Goal: Task Accomplishment & Management: Complete application form

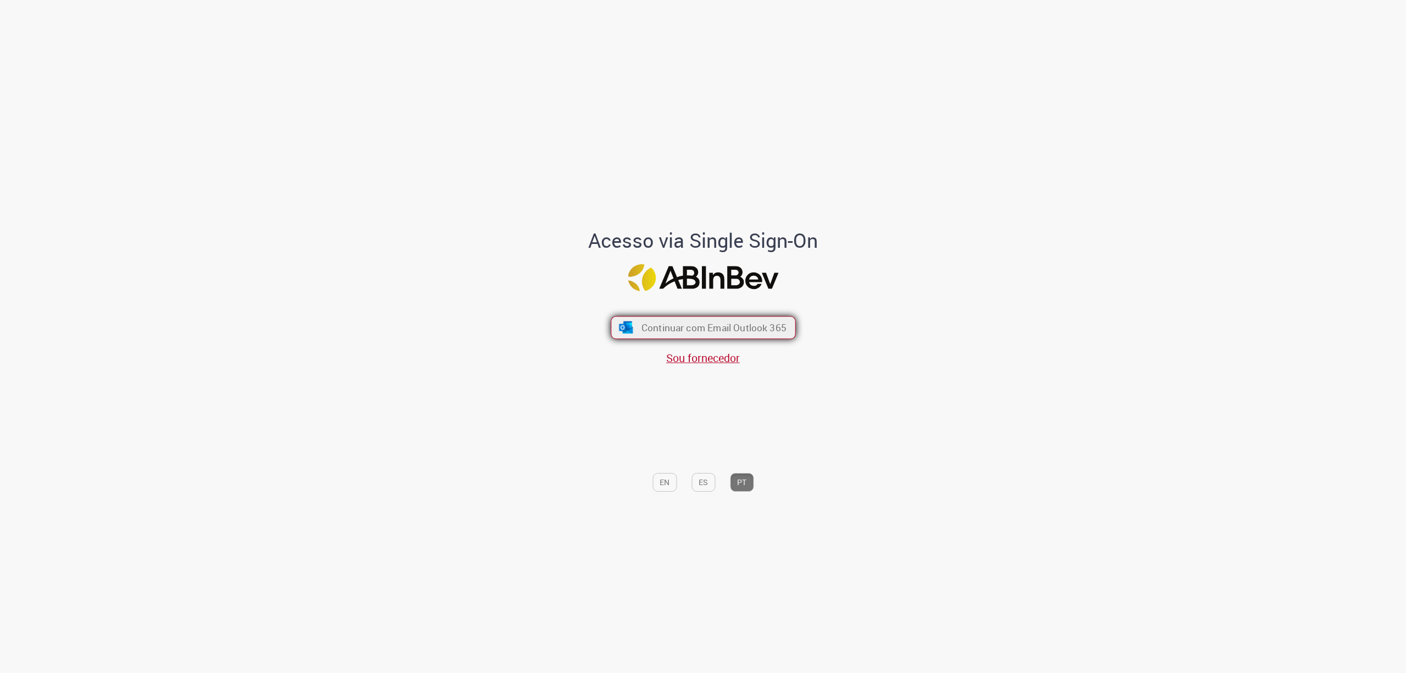
click at [653, 323] on span "Continuar com Email Outlook 365" at bounding box center [713, 327] width 145 height 13
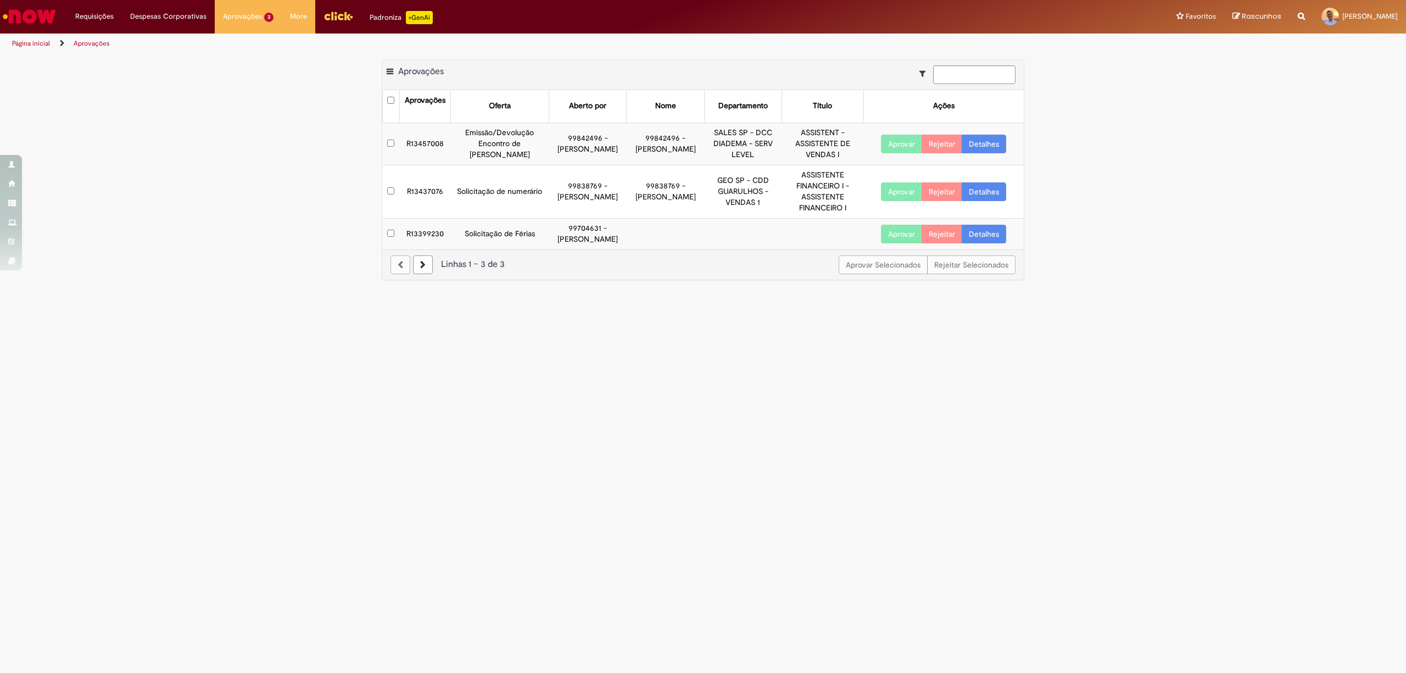
click at [422, 146] on td "R13457008" at bounding box center [424, 143] width 51 height 42
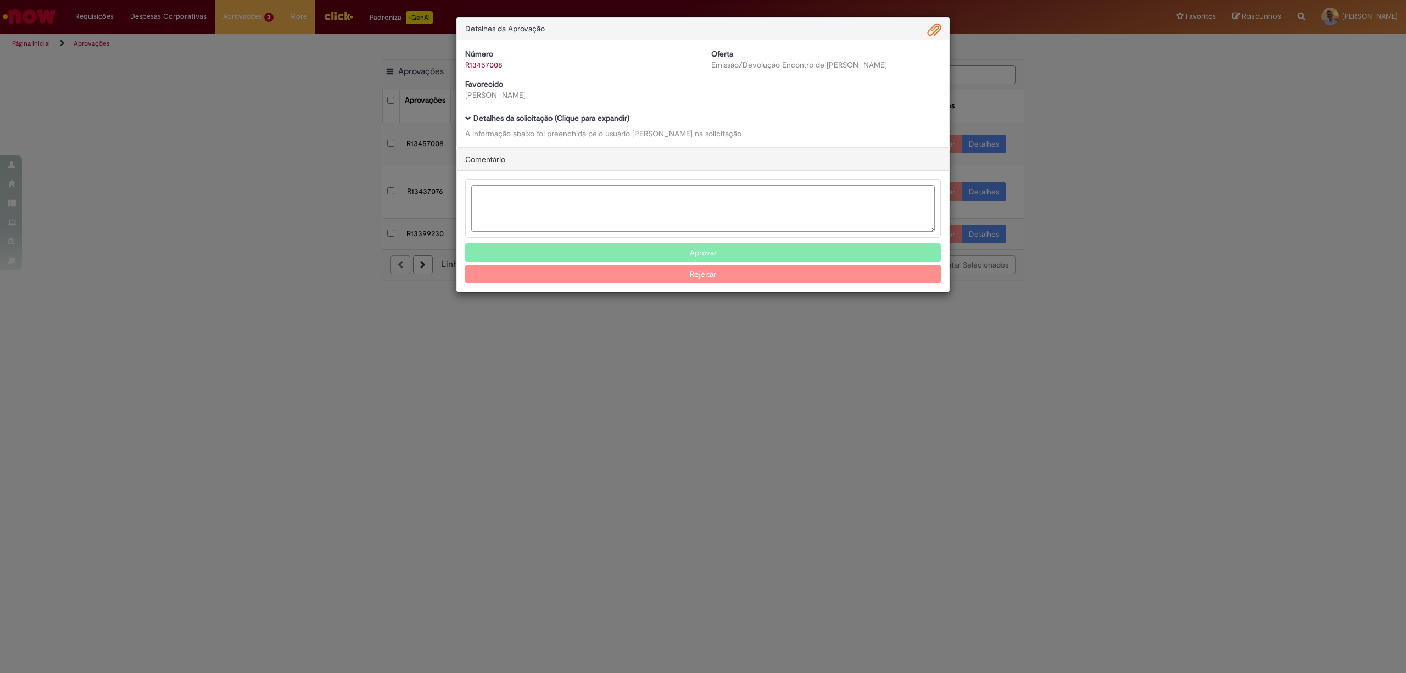
click at [1101, 171] on div "Detalhes da Aprovação Número R13457008 Oferta Emissão/Devolução Encontro de Con…" at bounding box center [703, 336] width 1406 height 673
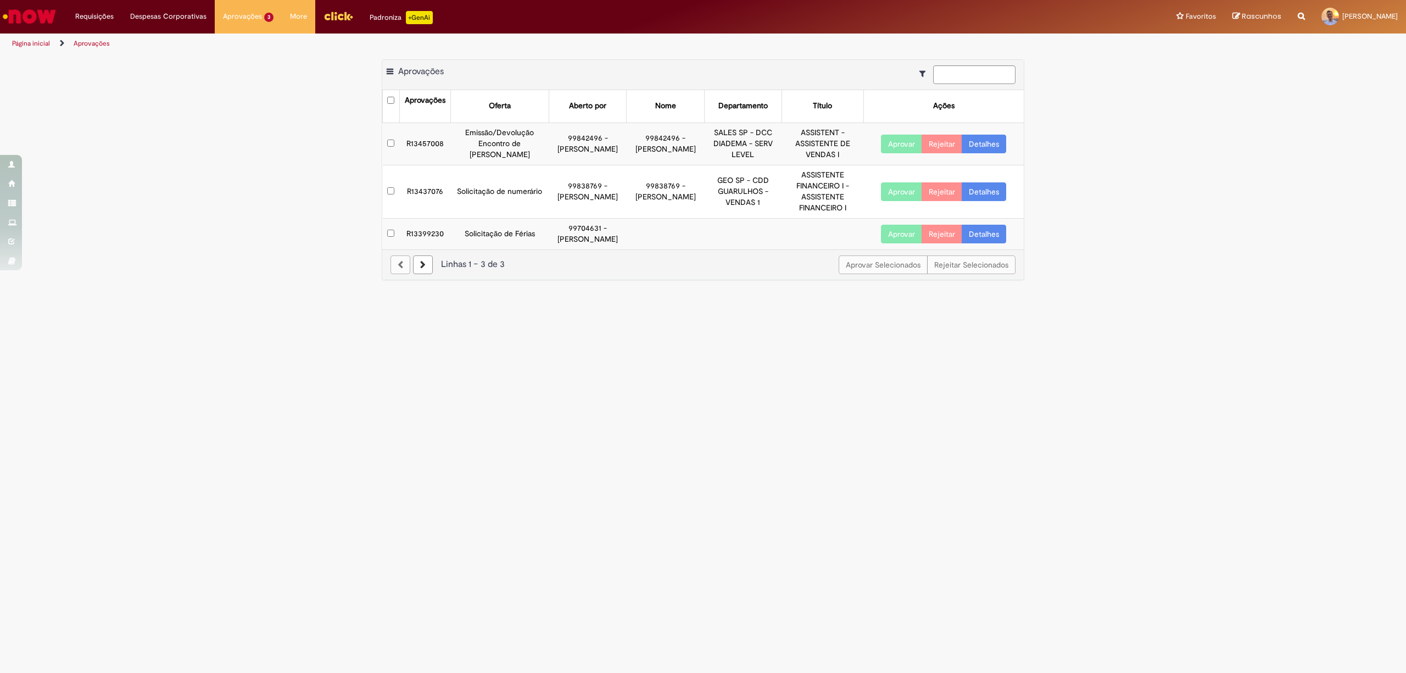
click at [758, 147] on td "SALES SP - DCC DIADEMA - SERV LEVEL" at bounding box center [742, 143] width 77 height 42
click at [523, 157] on td "Emissão/Devolução Encontro de [PERSON_NAME]" at bounding box center [499, 143] width 99 height 42
click at [436, 144] on td "R13457008" at bounding box center [424, 143] width 51 height 42
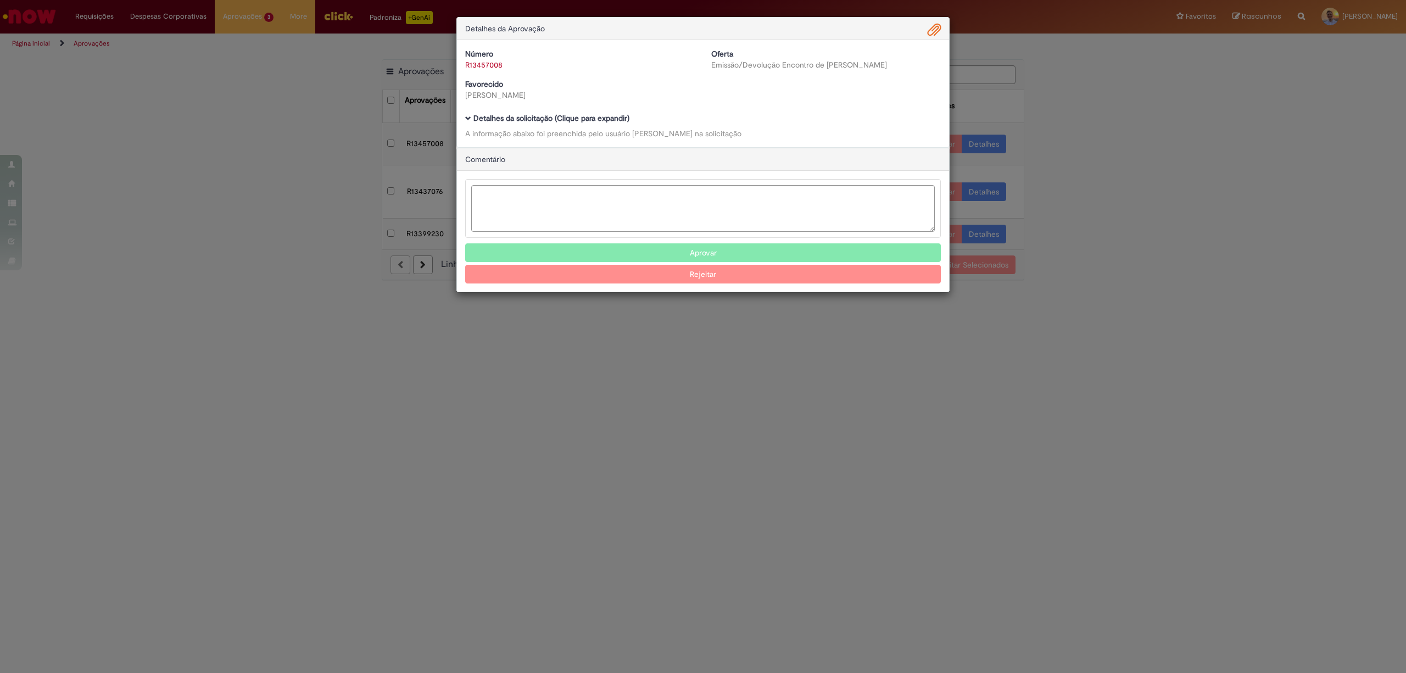
click at [1099, 310] on div "Detalhes da Aprovação Número R13457008 Oferta Emissão/Devolução Encontro de Con…" at bounding box center [703, 336] width 1406 height 673
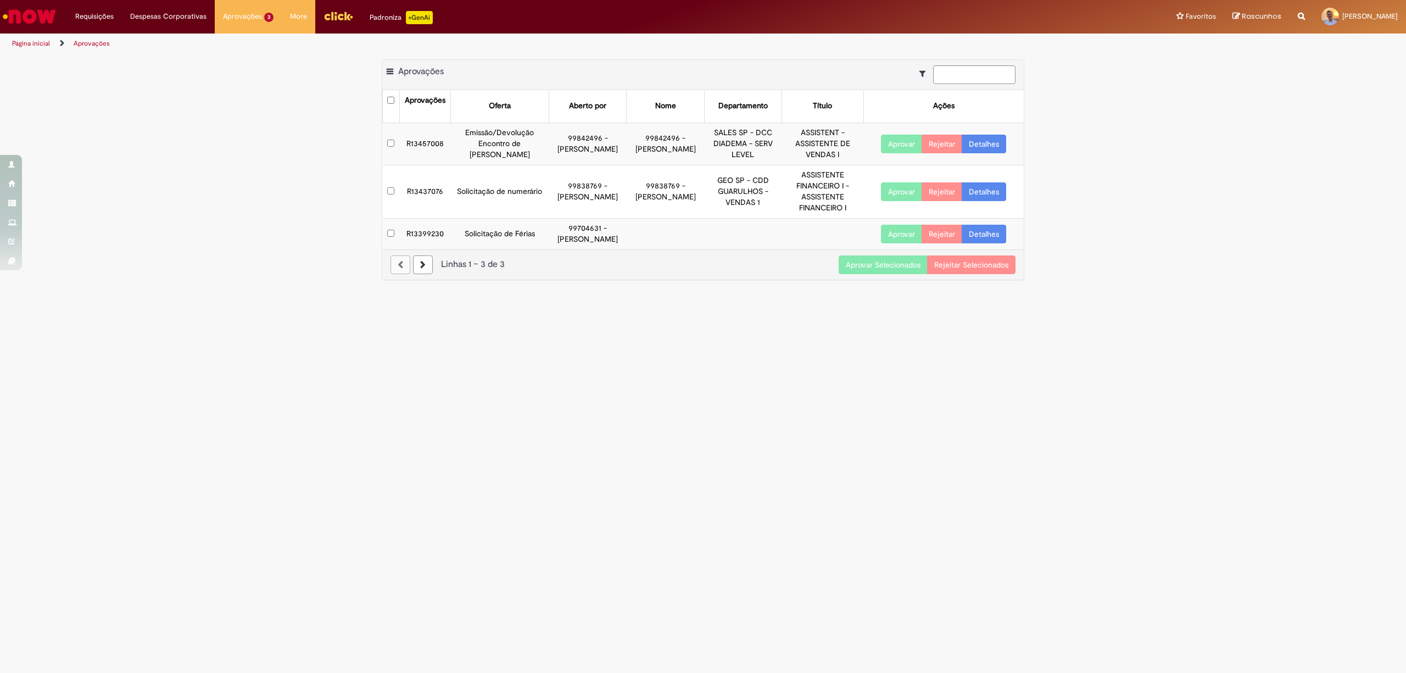
click at [901, 143] on button "Aprovar" at bounding box center [901, 144] width 41 height 19
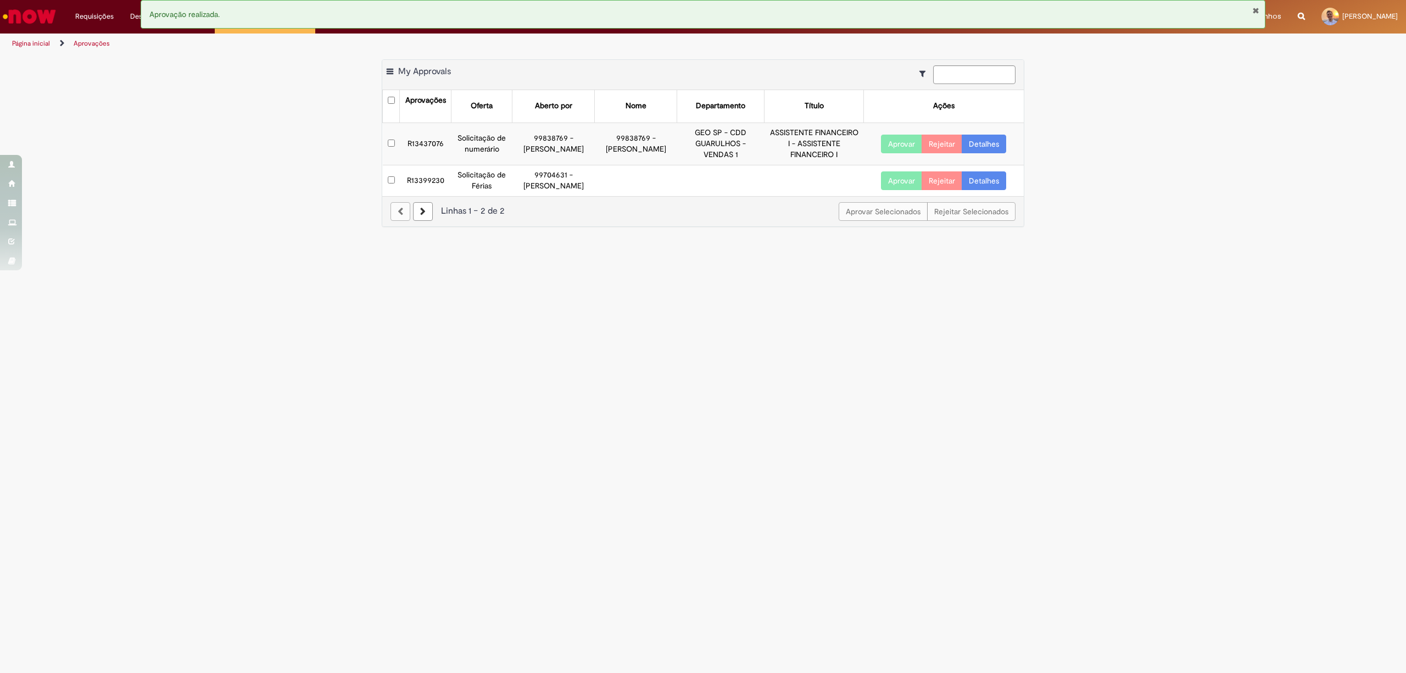
click at [875, 259] on main "Aprovações Exportar como PDF Exportar como Excel Exportar como CSV My Approvals…" at bounding box center [703, 363] width 1406 height 619
